Goal: Task Accomplishment & Management: Manage account settings

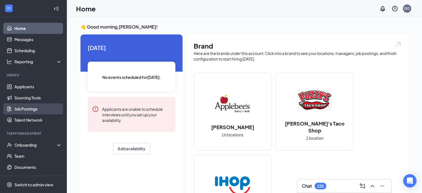
click at [36, 109] on link "Job Postings" at bounding box center [37, 108] width 47 height 11
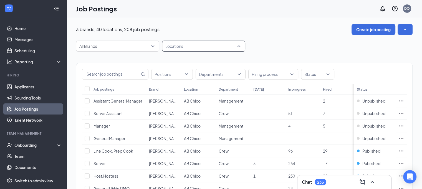
click at [180, 49] on div at bounding box center [201, 46] width 75 height 9
type input "onal"
click at [190, 63] on span "AB Onalaska" at bounding box center [185, 61] width 23 height 5
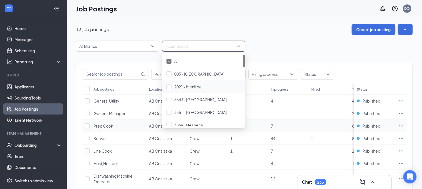
click at [278, 122] on td "7" at bounding box center [288, 126] width 41 height 12
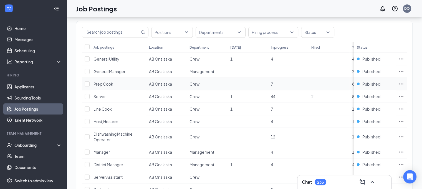
scroll to position [42, 0]
click at [404, 163] on icon "Ellipses" at bounding box center [402, 164] width 6 height 6
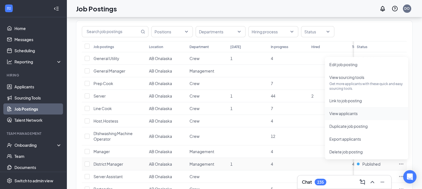
click at [350, 114] on span "View applicants" at bounding box center [344, 113] width 28 height 5
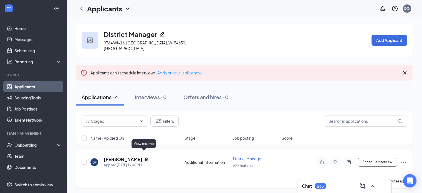
click at [146, 157] on icon "Document" at bounding box center [147, 159] width 3 height 4
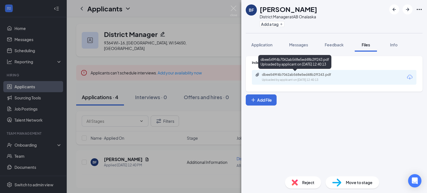
click at [322, 79] on div "Uploaded by applicant on [DATE] 12:40:13" at bounding box center [303, 80] width 83 height 4
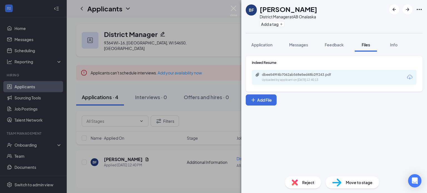
click at [114, 165] on div "BF [PERSON_NAME] District Manager at AB [GEOGRAPHIC_DATA] Add a tag Application…" at bounding box center [213, 96] width 427 height 193
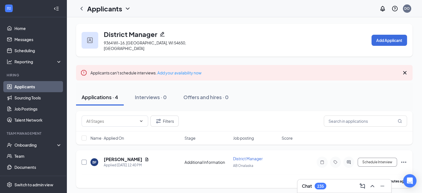
click at [84, 160] on input "checkbox" at bounding box center [84, 162] width 5 height 5
checkbox input "true"
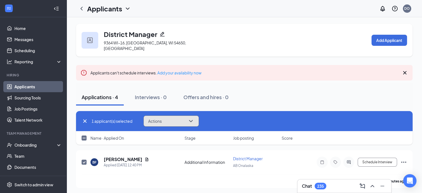
click at [162, 116] on button "Actions" at bounding box center [172, 121] width 56 height 11
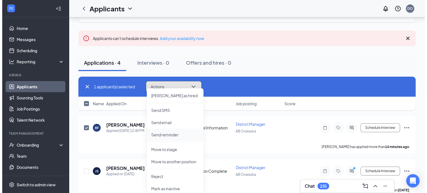
scroll to position [36, 0]
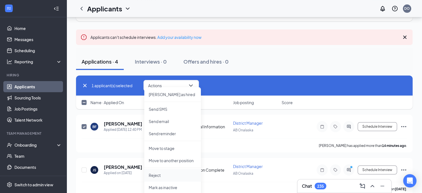
click at [161, 174] on p "Reject" at bounding box center [173, 175] width 48 height 6
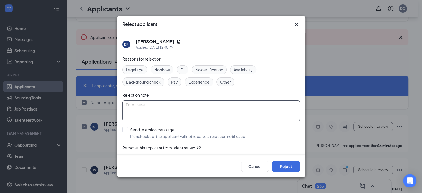
click at [152, 113] on textarea at bounding box center [211, 110] width 178 height 21
type textarea "No experience"
click at [289, 165] on button "Reject" at bounding box center [286, 166] width 28 height 11
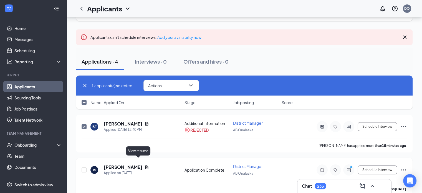
click at [146, 165] on icon "Document" at bounding box center [147, 167] width 3 height 4
checkbox input "false"
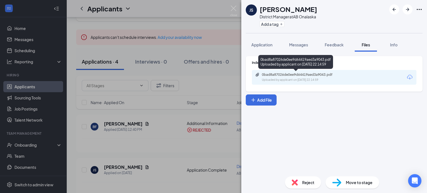
click at [295, 73] on div "0bad8a87026de0ee9d64419aed3a9043.pdf" at bounding box center [301, 74] width 78 height 4
